Goal: Task Accomplishment & Management: Manage account settings

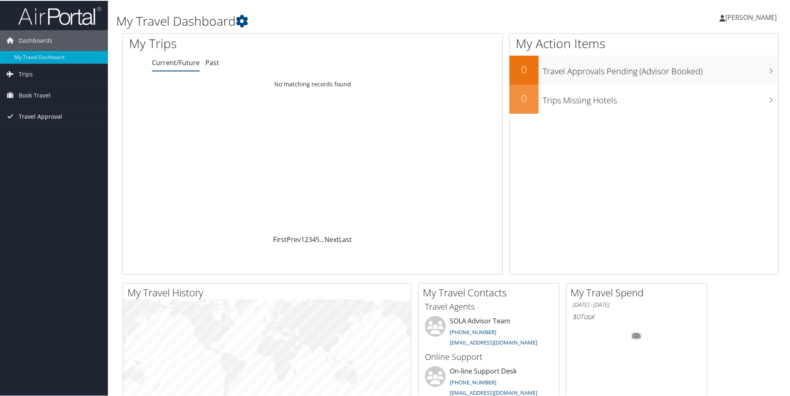
click at [26, 117] on span "Travel Approval" at bounding box center [41, 115] width 44 height 21
click at [20, 168] on link "Approvals (Beta)" at bounding box center [54, 169] width 108 height 12
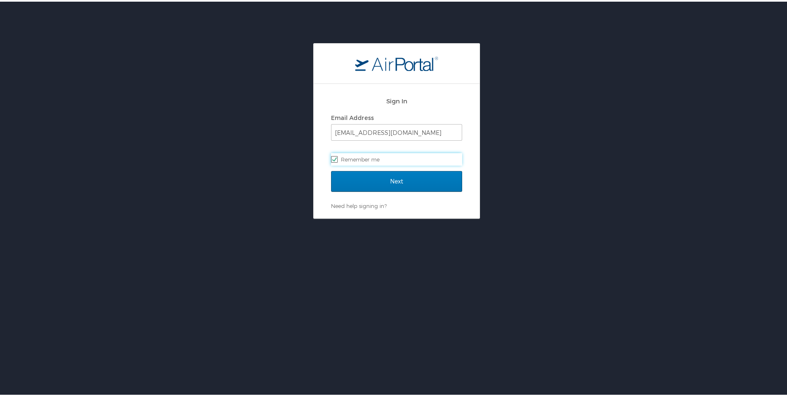
click at [356, 158] on label "Remember me" at bounding box center [396, 157] width 131 height 12
click at [336, 158] on input "Remember me" at bounding box center [333, 156] width 5 height 5
click at [344, 160] on label "Remember me" at bounding box center [396, 157] width 131 height 12
click at [336, 160] on input "Remember me" at bounding box center [333, 156] width 5 height 5
checkbox input "true"
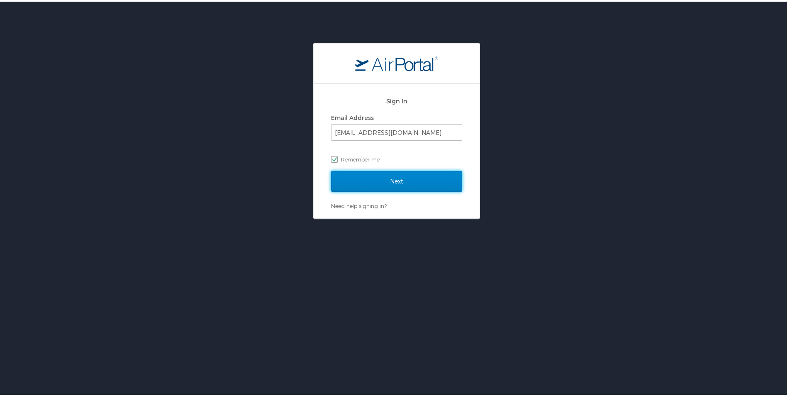
click at [344, 178] on input "Next" at bounding box center [396, 179] width 131 height 21
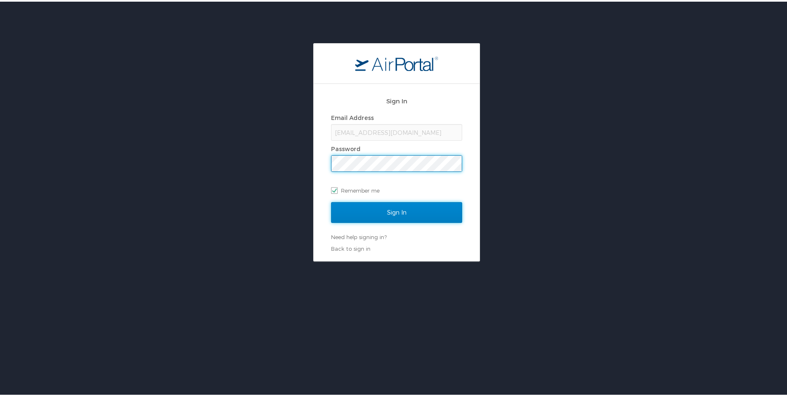
click at [350, 207] on input "Sign In" at bounding box center [396, 210] width 131 height 21
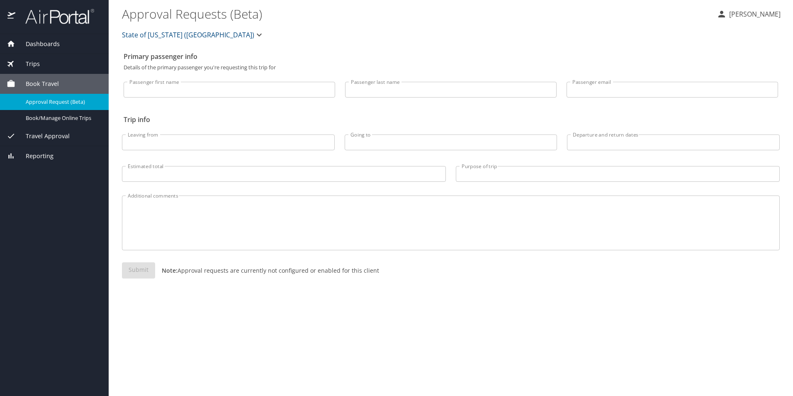
click at [36, 135] on span "Travel Approval" at bounding box center [42, 136] width 54 height 9
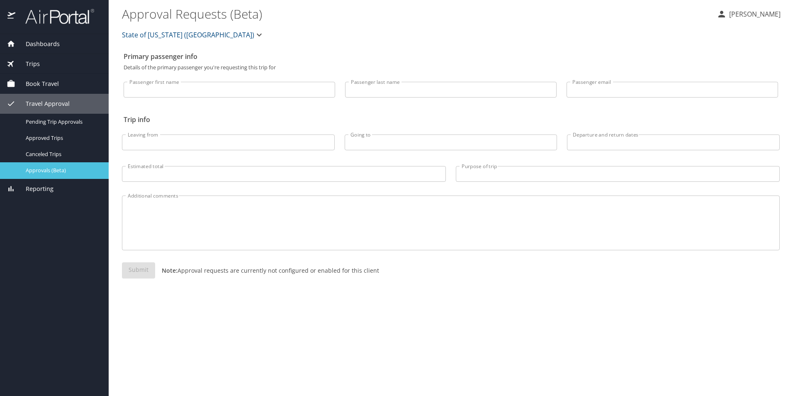
click at [35, 167] on span "Approvals (Beta)" at bounding box center [62, 170] width 73 height 8
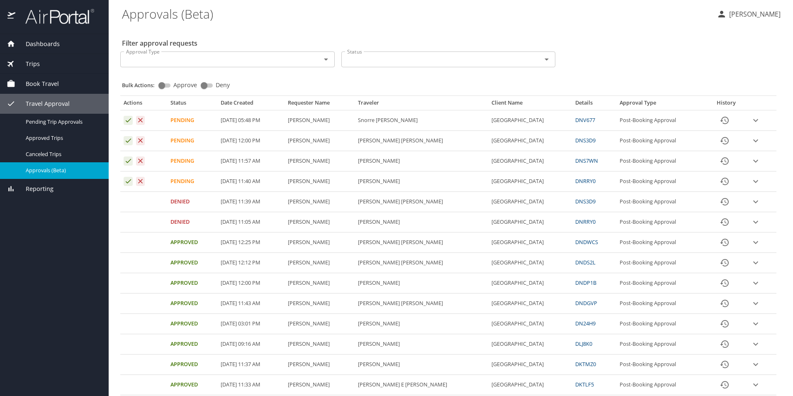
click at [753, 146] on button "expand row" at bounding box center [756, 140] width 12 height 12
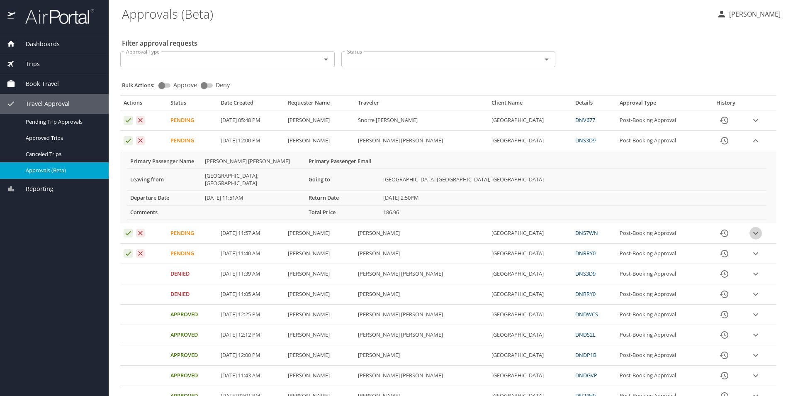
click at [751, 228] on icon "expand row" at bounding box center [756, 233] width 10 height 10
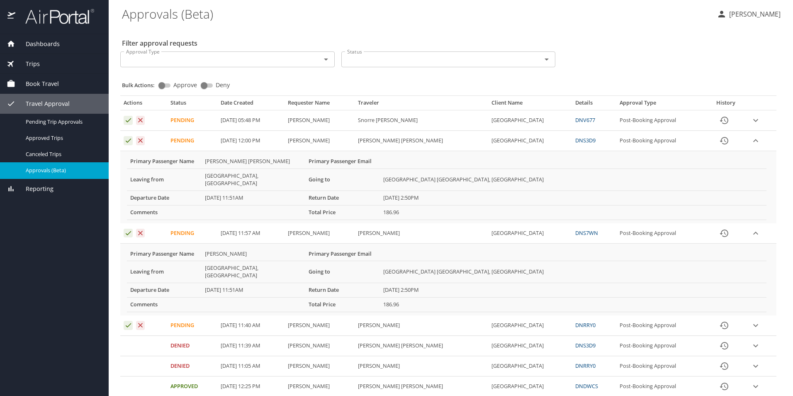
click at [759, 315] on td "Approval table" at bounding box center [761, 325] width 30 height 20
click at [751, 320] on icon "expand row" at bounding box center [756, 325] width 10 height 10
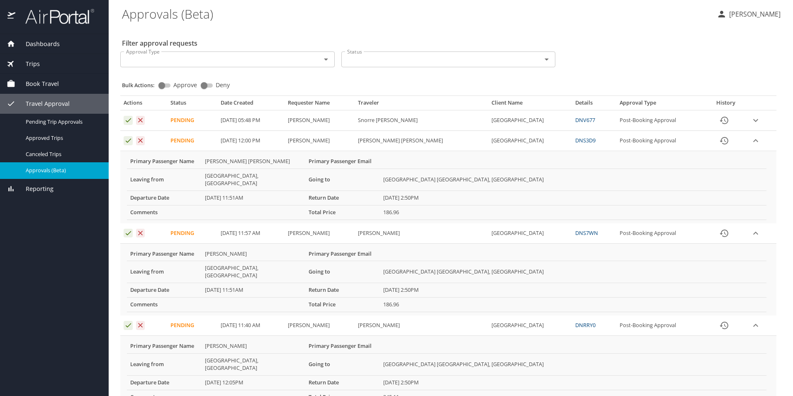
scroll to position [83, 0]
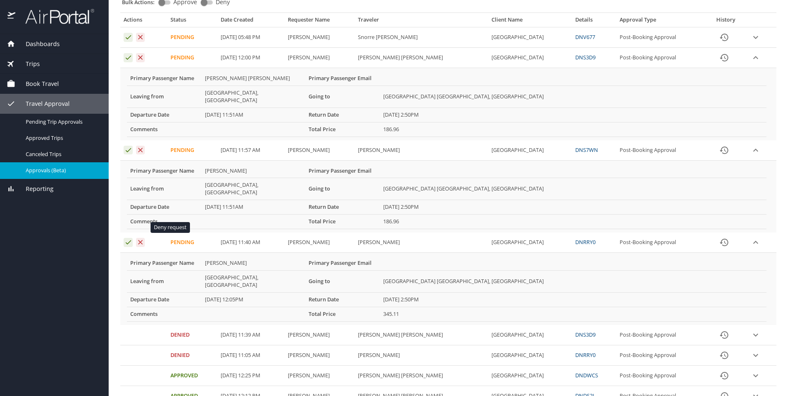
click at [141, 238] on icon "Approval table" at bounding box center [141, 242] width 8 height 8
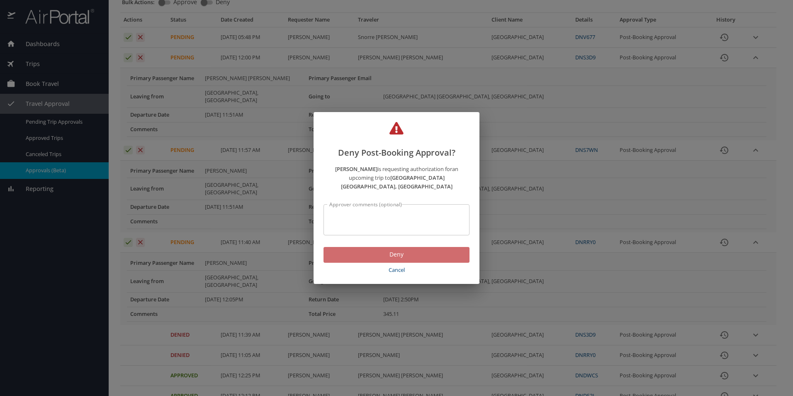
click at [372, 249] on span "Deny" at bounding box center [396, 254] width 133 height 10
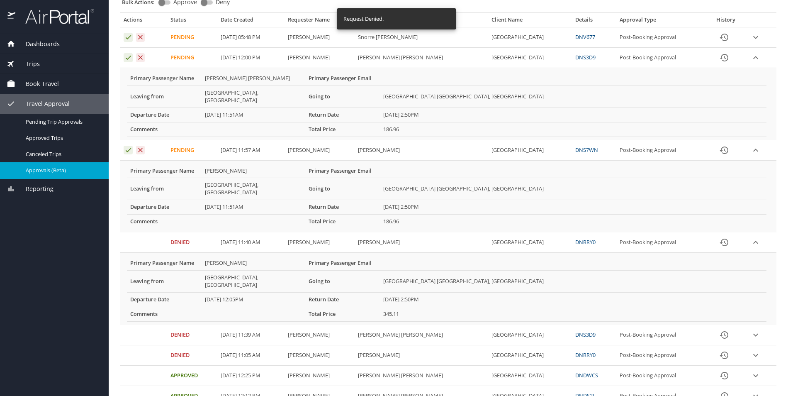
click at [139, 148] on icon "Approval table" at bounding box center [141, 150] width 5 height 5
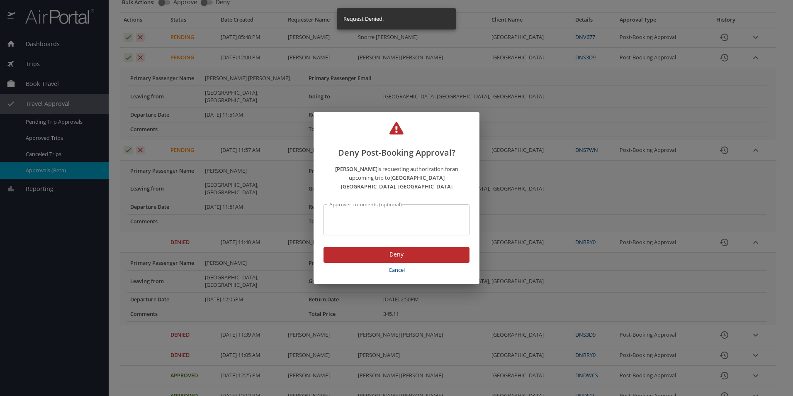
click at [365, 249] on span "Deny" at bounding box center [396, 254] width 133 height 10
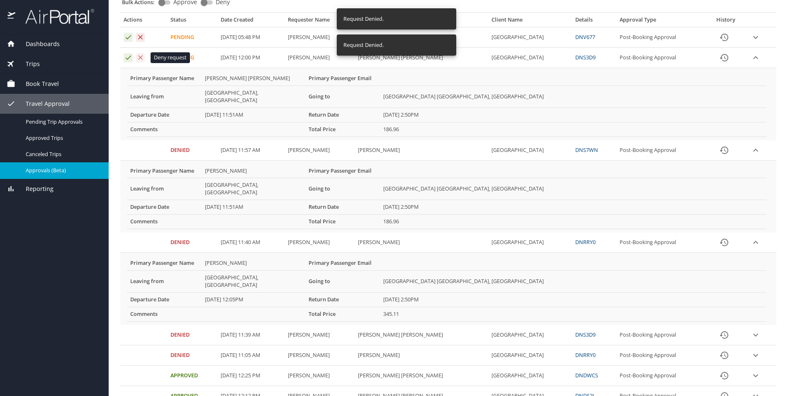
click at [142, 58] on icon "Approval table" at bounding box center [141, 58] width 8 height 8
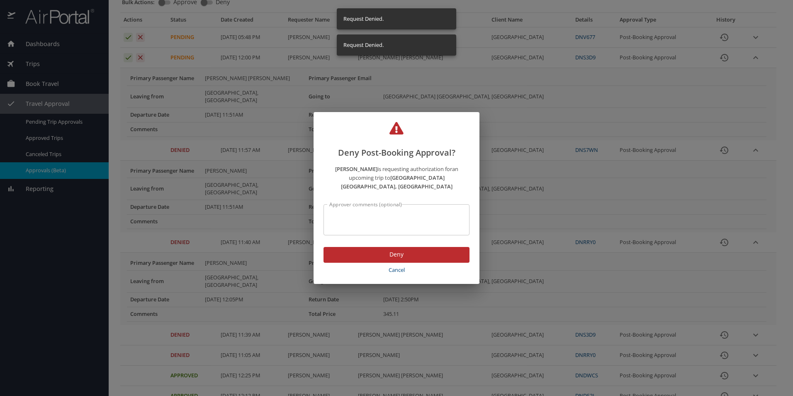
click at [395, 250] on span "Deny" at bounding box center [396, 254] width 133 height 10
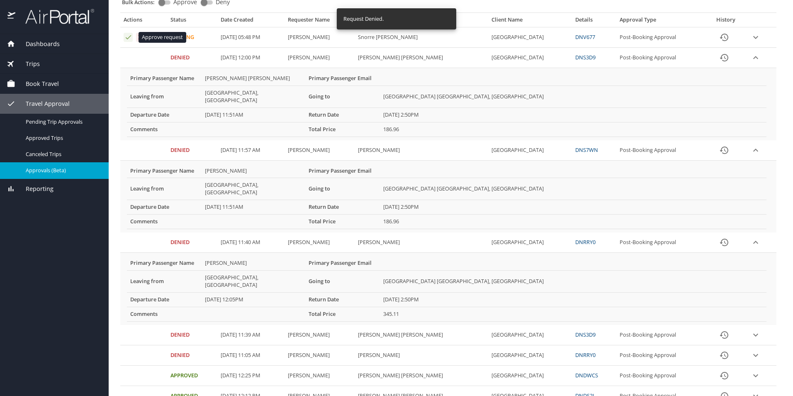
click at [127, 37] on icon "Approval table" at bounding box center [128, 37] width 8 height 8
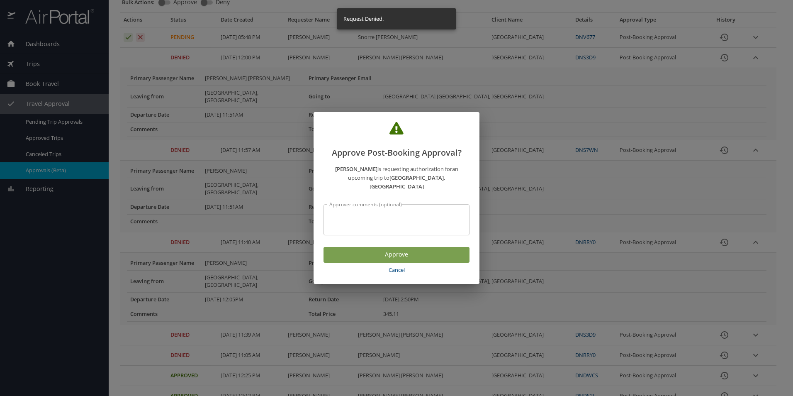
click at [376, 247] on button "Approve" at bounding box center [397, 255] width 146 height 16
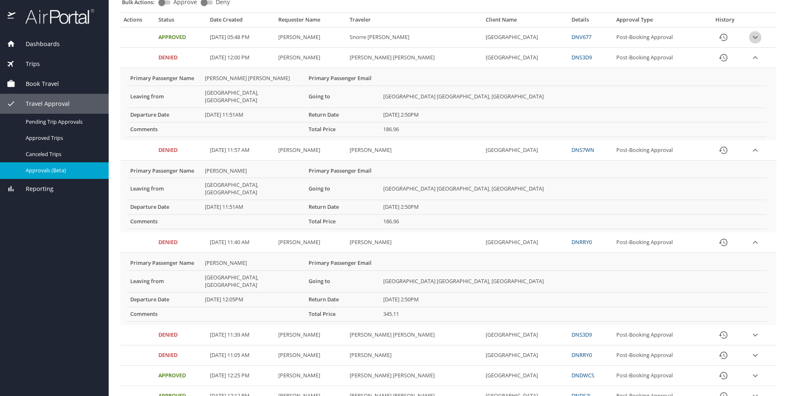
click at [751, 37] on icon "expand row" at bounding box center [756, 37] width 10 height 10
